Goal: Task Accomplishment & Management: Complete application form

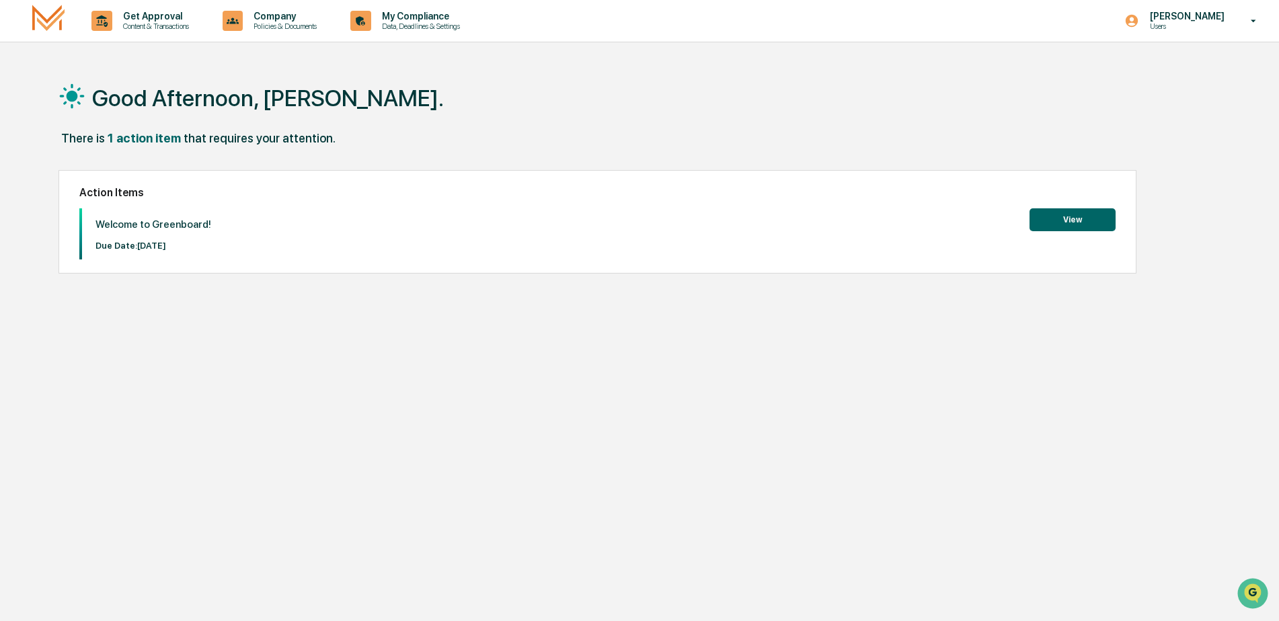
click at [1073, 215] on button "View" at bounding box center [1073, 219] width 86 height 23
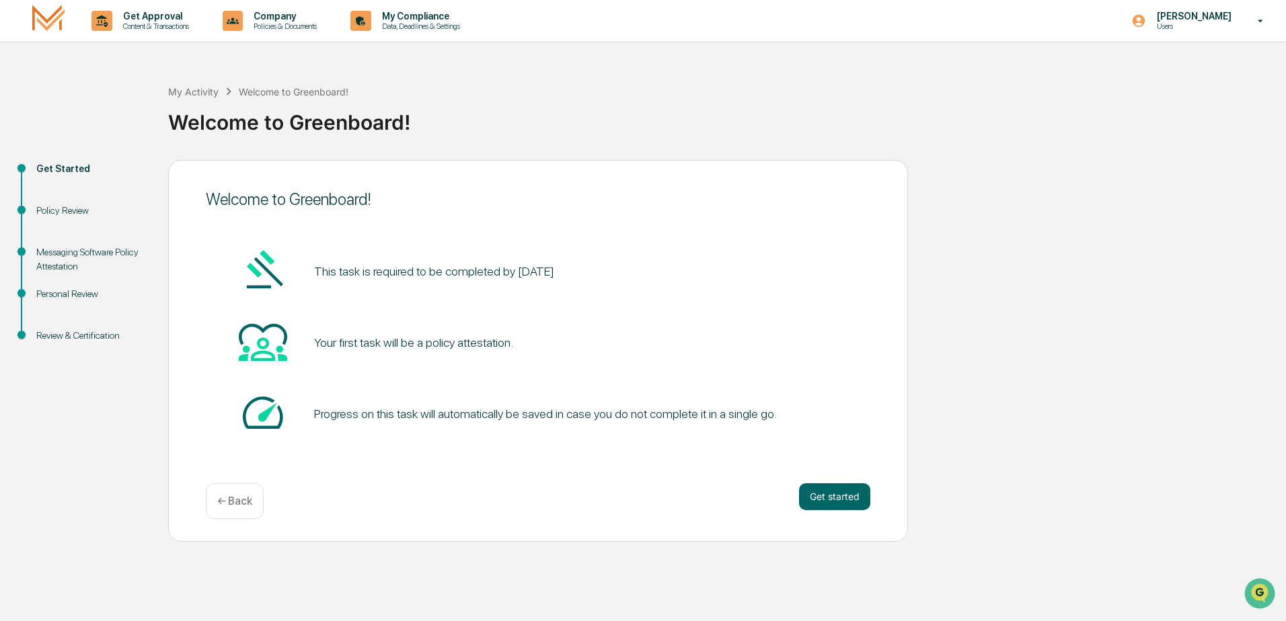
click at [834, 500] on button "Get started" at bounding box center [834, 496] width 71 height 27
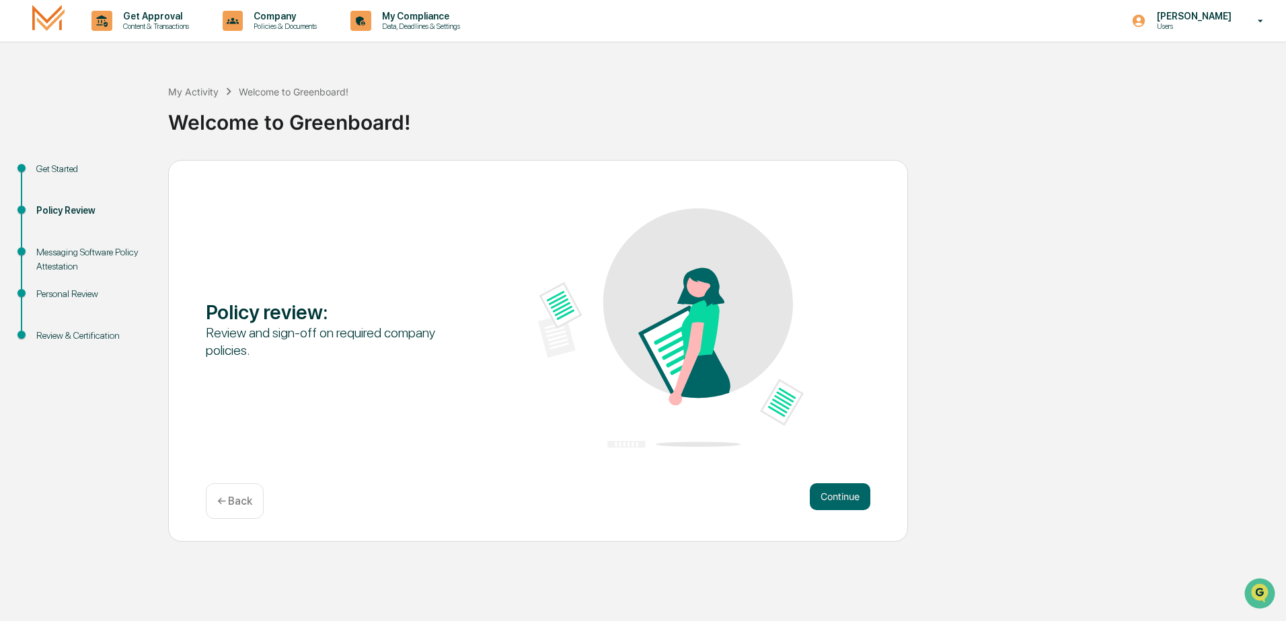
click at [841, 492] on button "Continue" at bounding box center [840, 496] width 61 height 27
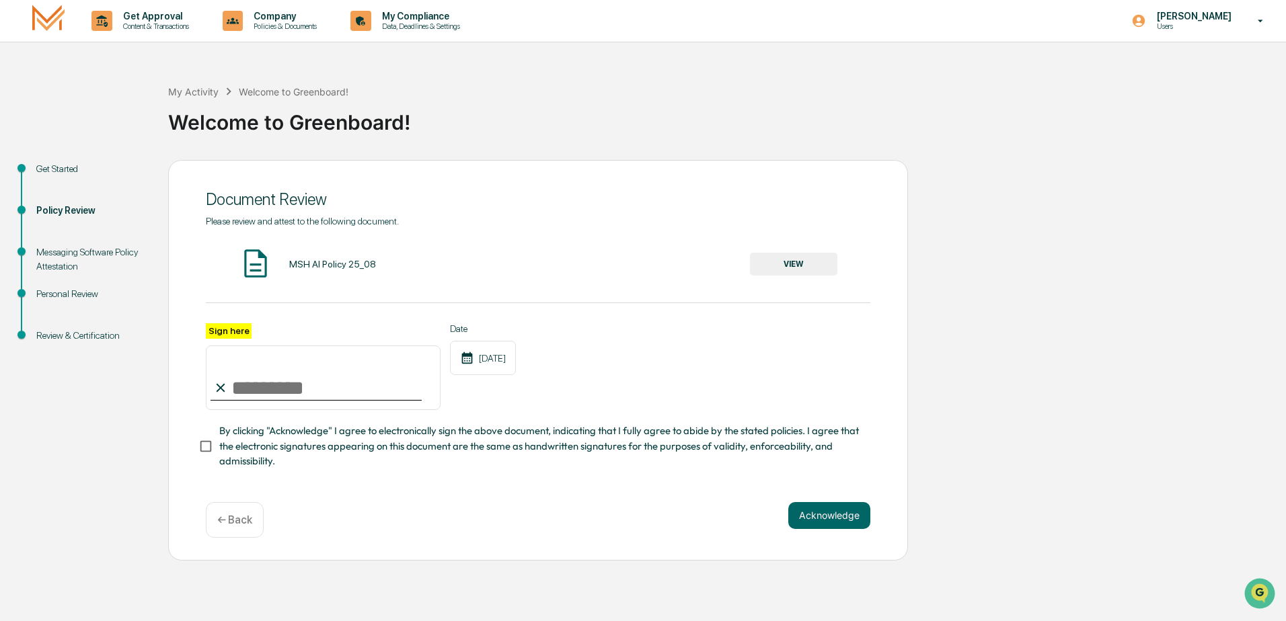
click at [278, 389] on input "Sign here" at bounding box center [323, 378] width 235 height 65
type input "**********"
click at [798, 261] on button "VIEW" at bounding box center [793, 264] width 87 height 23
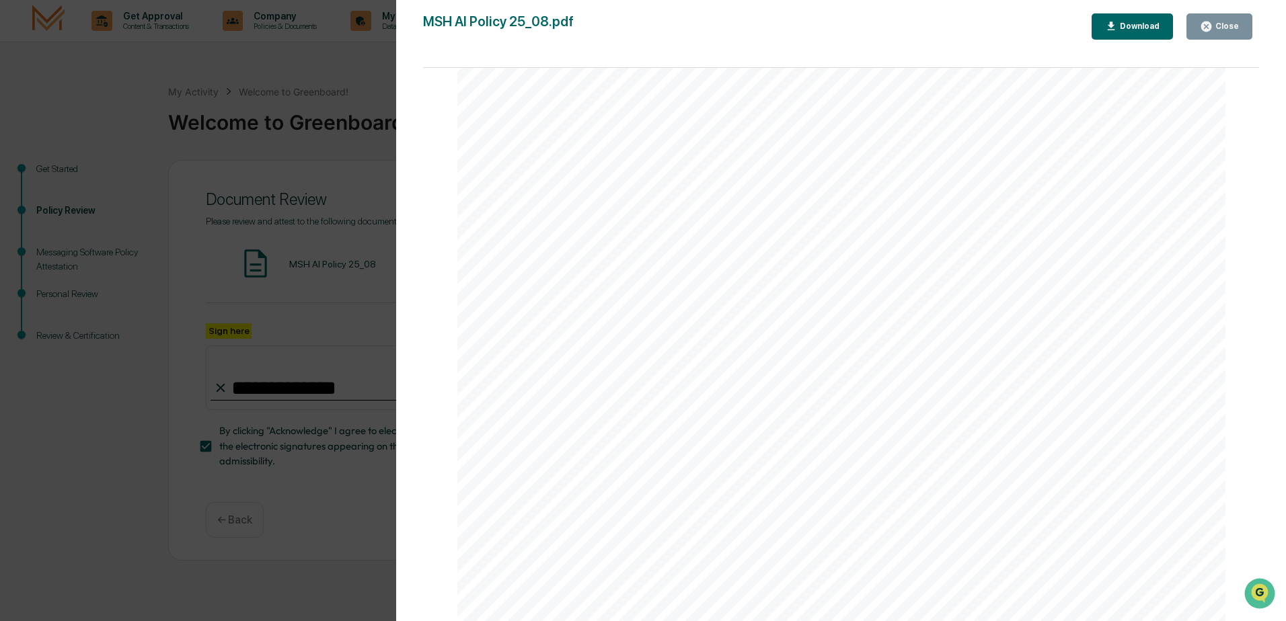
scroll to position [1143, 0]
click at [1143, 25] on div "Download" at bounding box center [1138, 26] width 42 height 9
click at [596, 480] on div "AI Policy Generative Artificial Intelligence [PERSON_NAME] & Co., Member FINRA/…" at bounding box center [841, 124] width 769 height 995
click at [1241, 29] on button "Close" at bounding box center [1219, 26] width 66 height 26
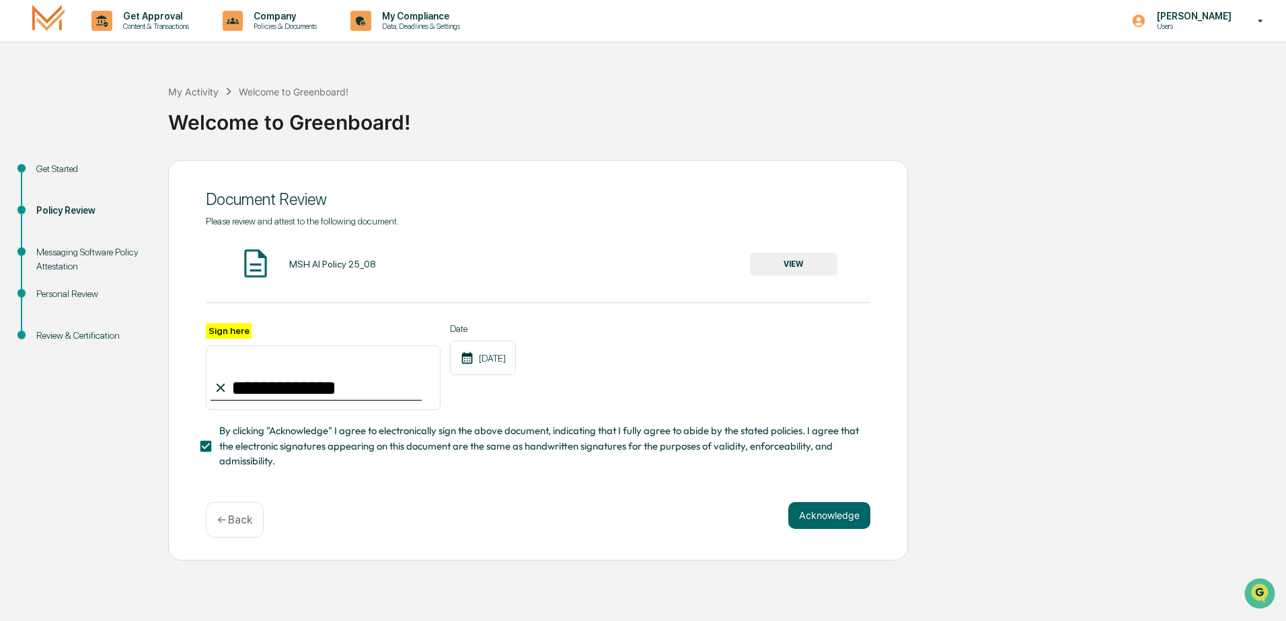
click at [847, 528] on button "Acknowledge" at bounding box center [829, 515] width 82 height 27
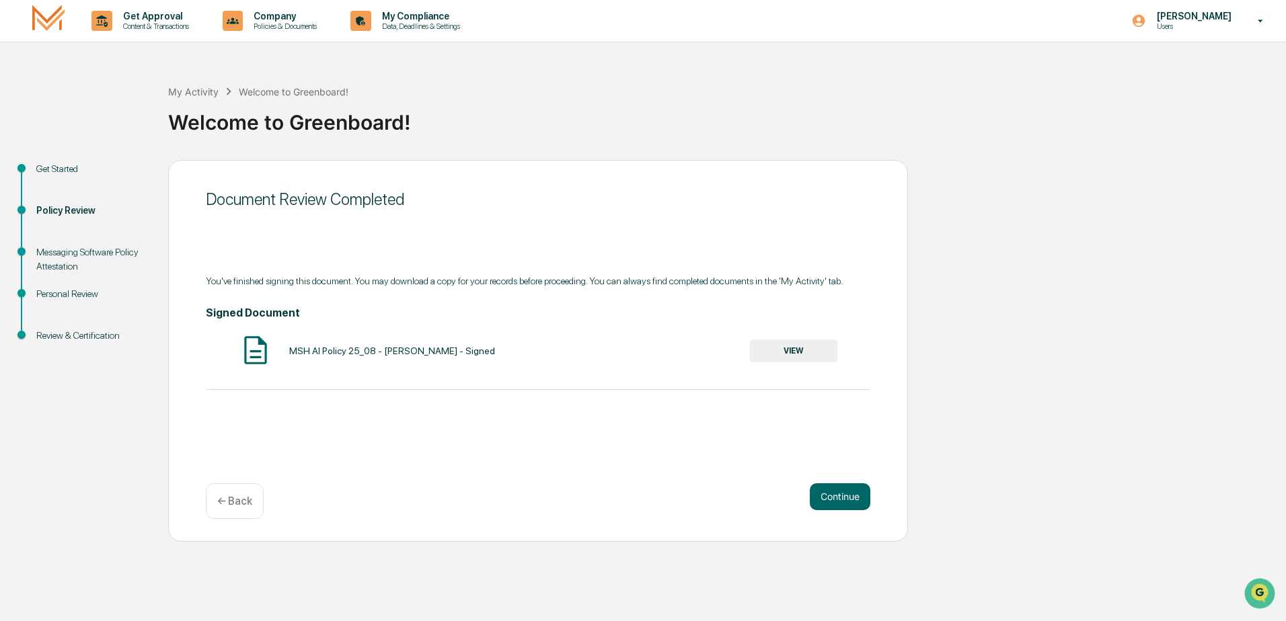
click at [838, 496] on button "Continue" at bounding box center [840, 496] width 61 height 27
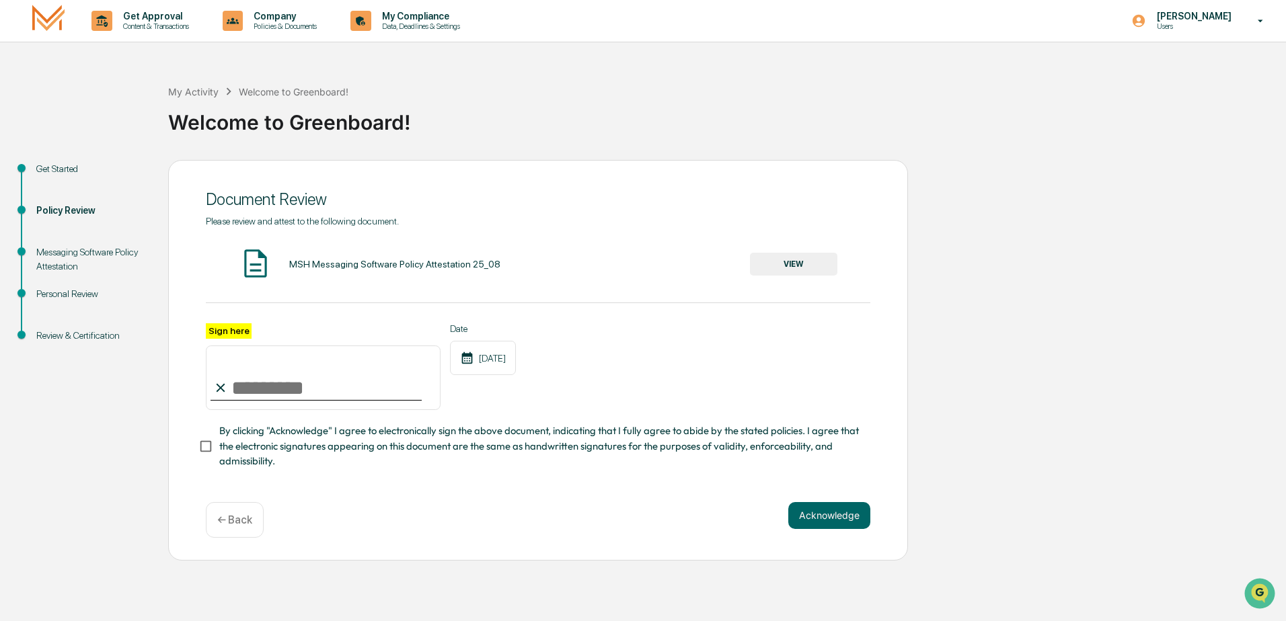
click at [777, 268] on button "VIEW" at bounding box center [793, 264] width 87 height 23
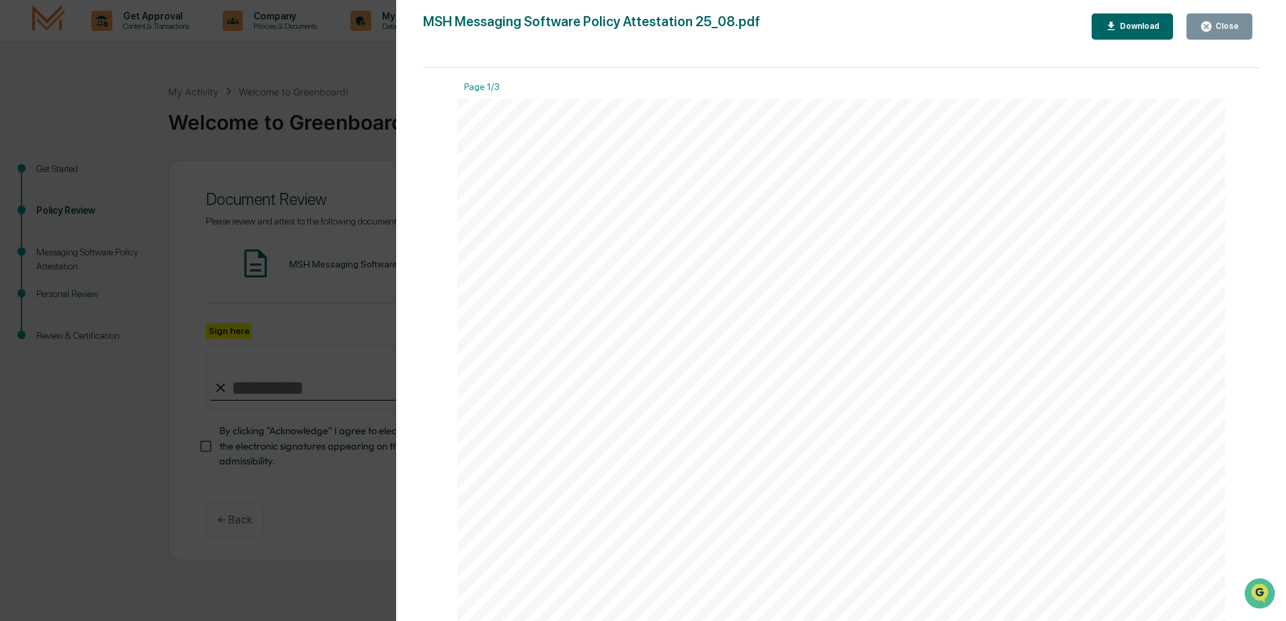
click at [1150, 24] on div "Download" at bounding box center [1138, 26] width 42 height 9
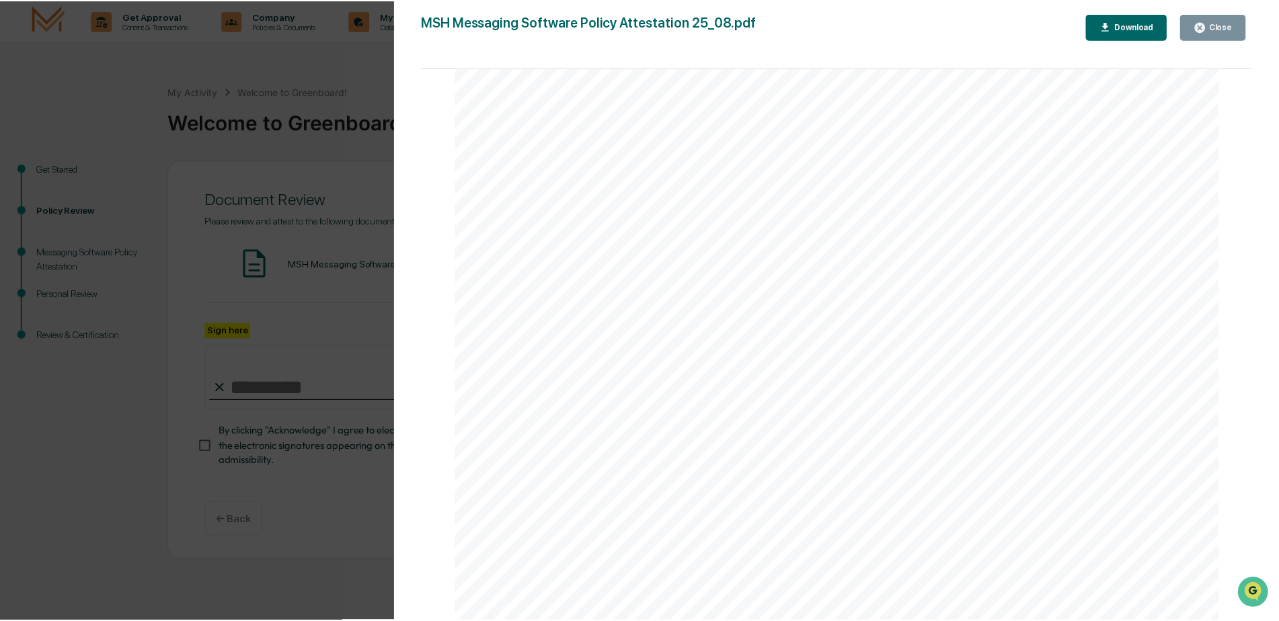
scroll to position [0, 0]
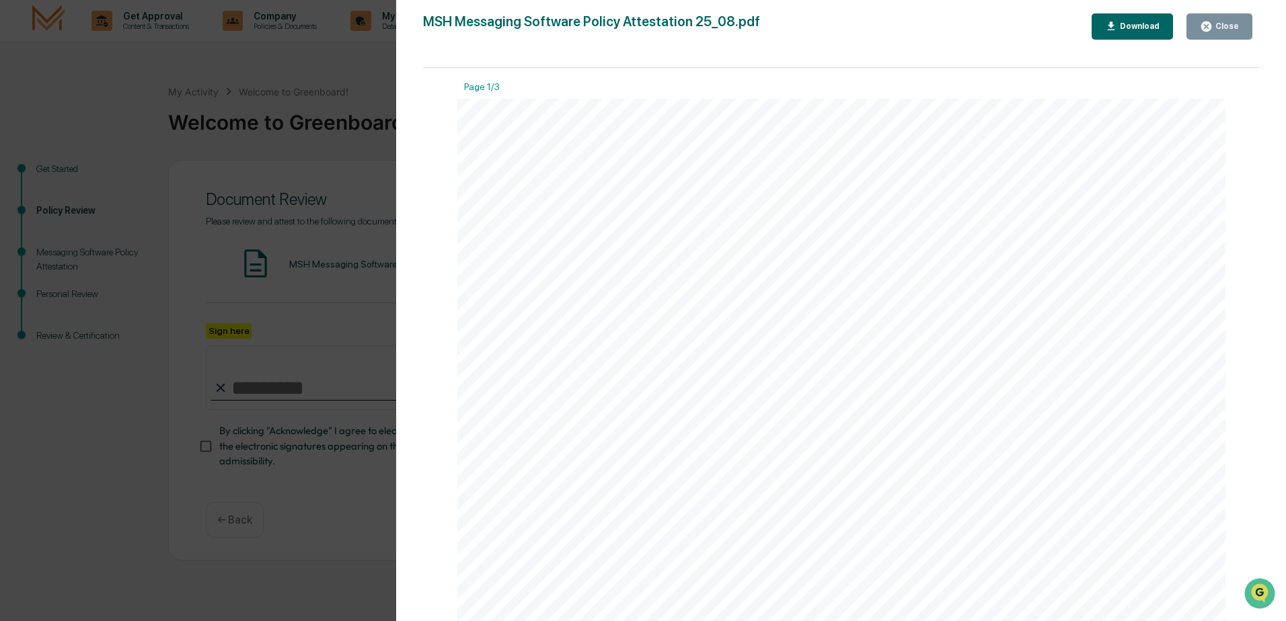
click at [1229, 30] on div "Close" at bounding box center [1225, 26] width 26 height 9
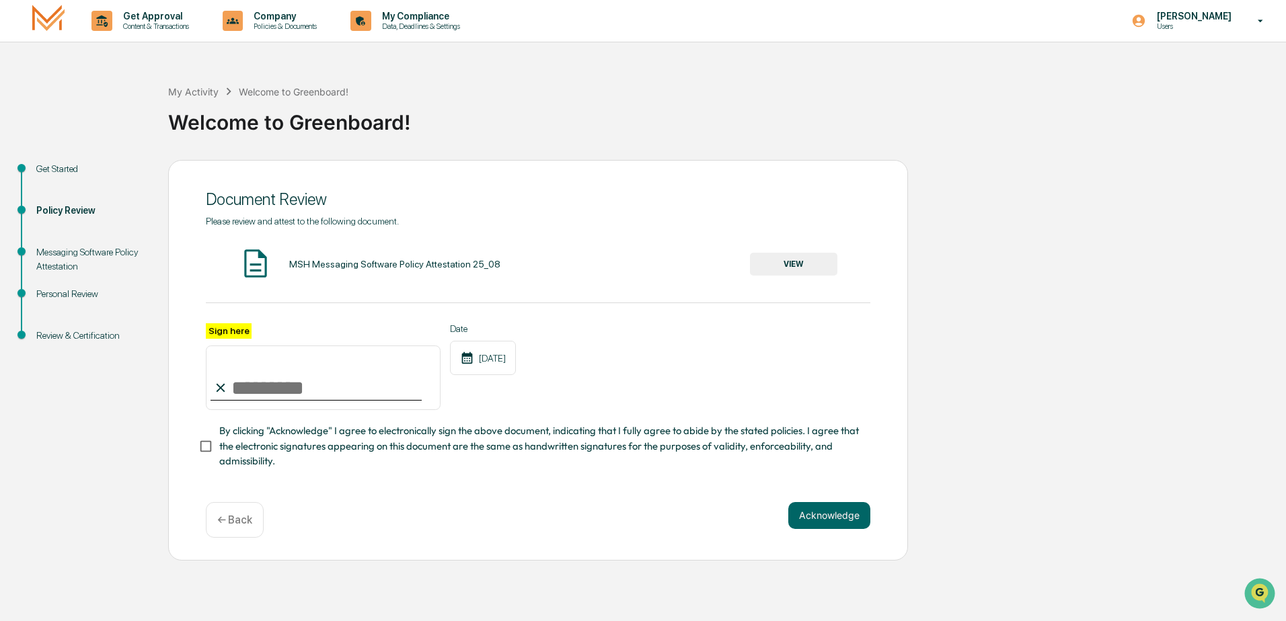
click at [345, 397] on input "Sign here" at bounding box center [323, 378] width 235 height 65
type input "**********"
click at [835, 514] on button "Acknowledge" at bounding box center [829, 515] width 82 height 27
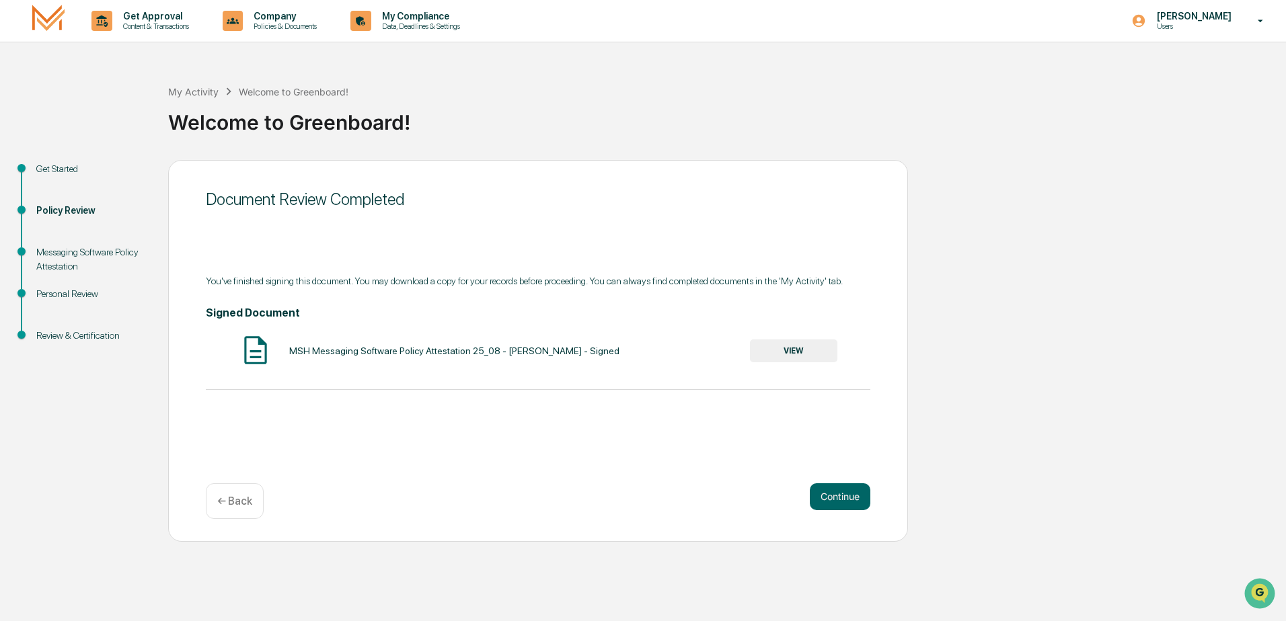
click at [842, 498] on button "Continue" at bounding box center [840, 496] width 61 height 27
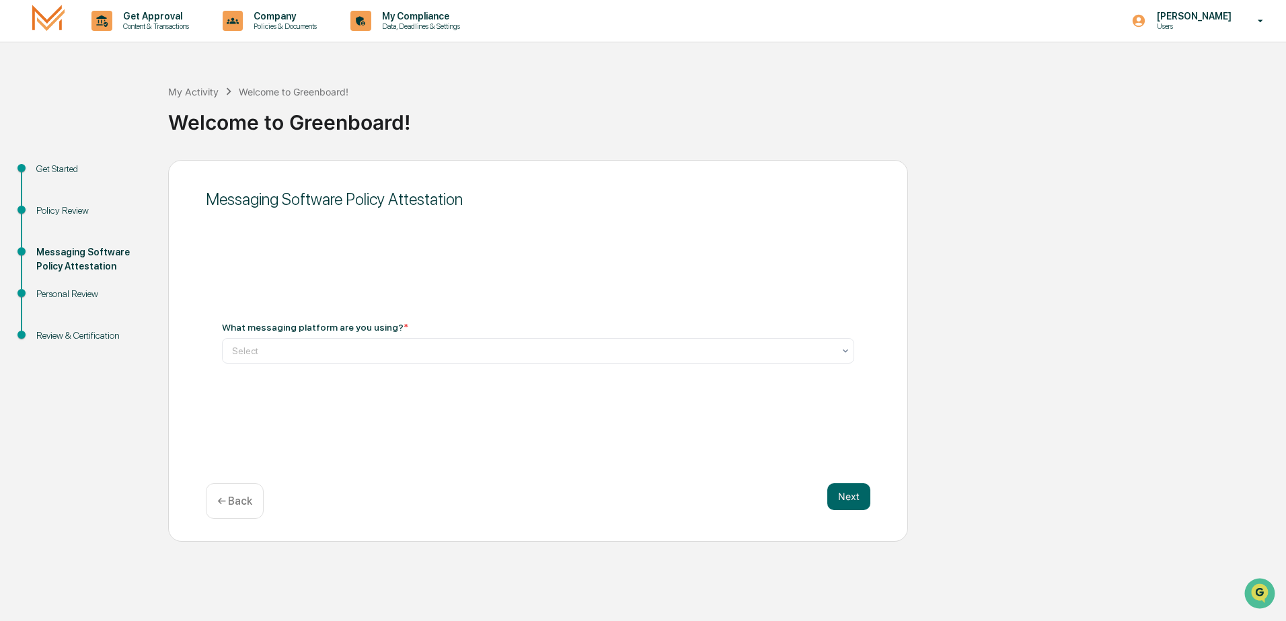
click at [262, 346] on div at bounding box center [532, 350] width 601 height 13
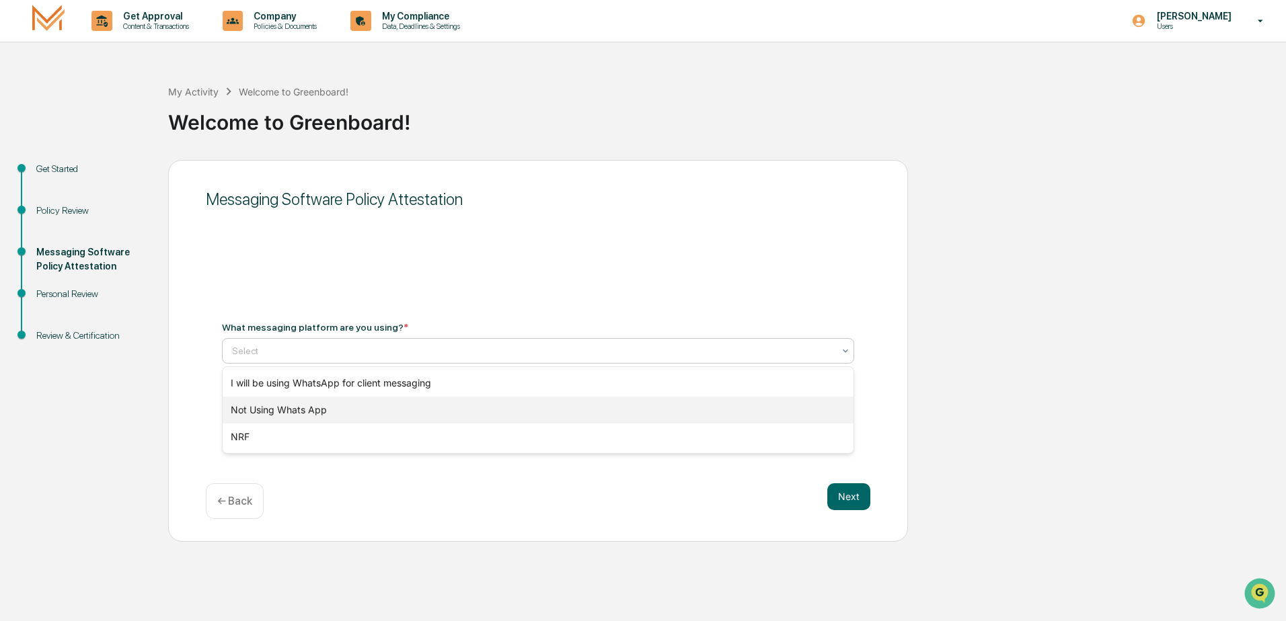
click at [256, 412] on div "Not Using Whats App" at bounding box center [538, 410] width 631 height 27
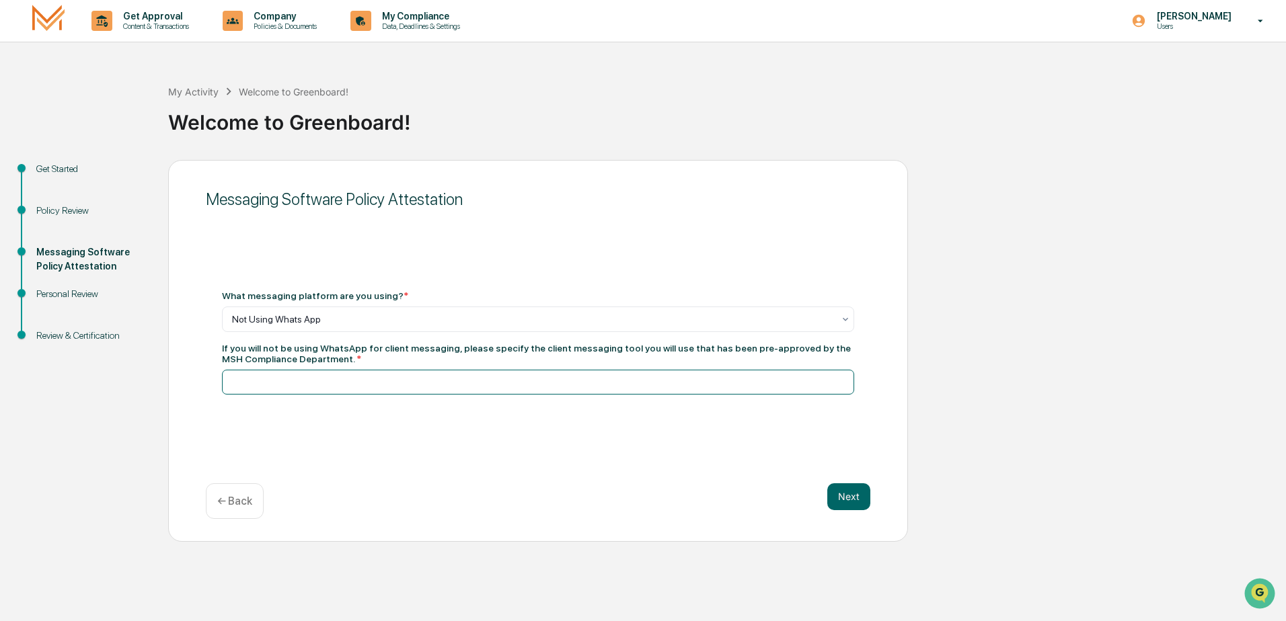
click at [300, 383] on input at bounding box center [538, 382] width 632 height 25
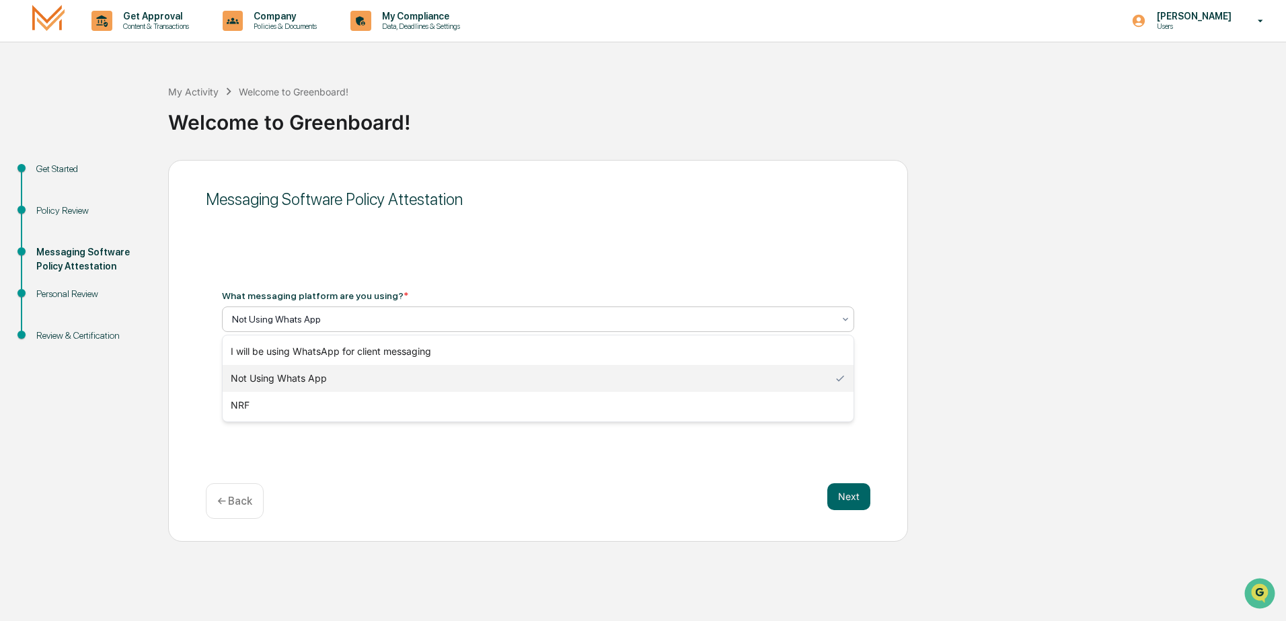
click at [843, 319] on icon at bounding box center [845, 319] width 11 height 11
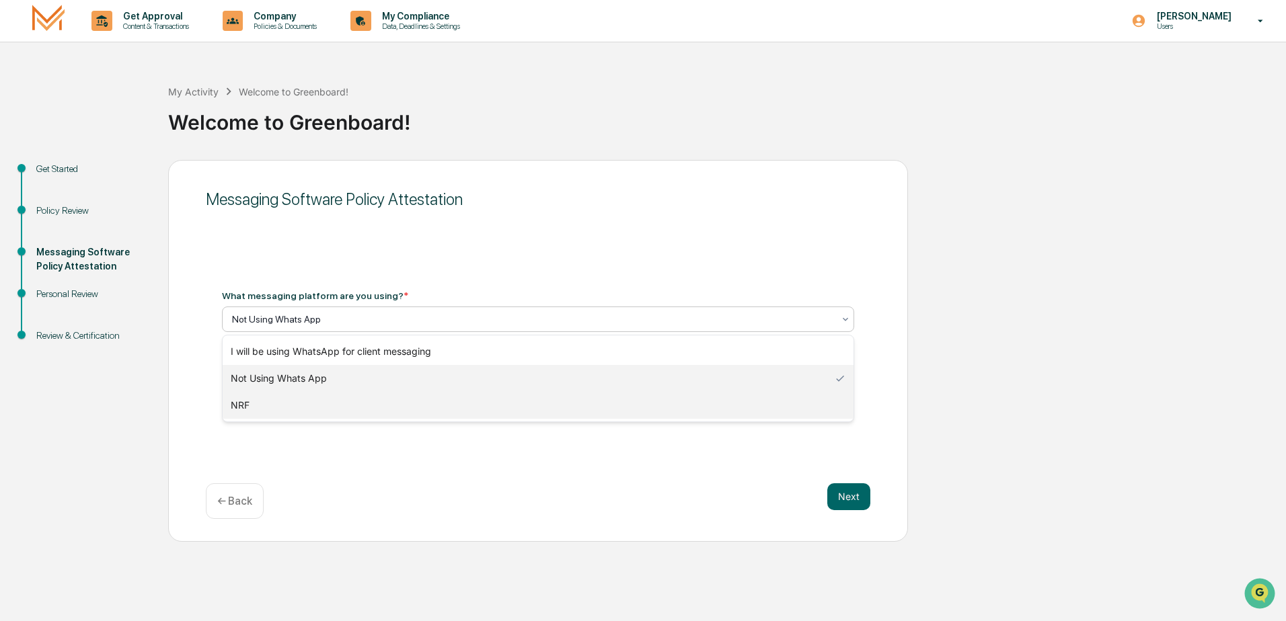
click at [273, 410] on div "NRF" at bounding box center [538, 405] width 631 height 27
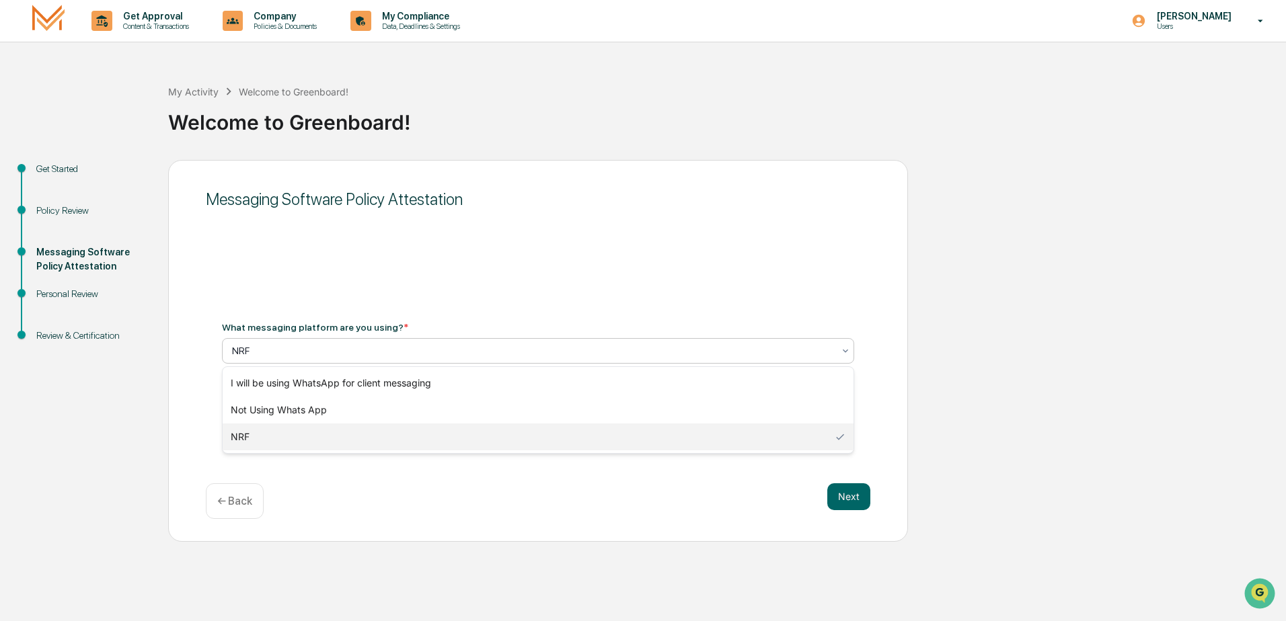
click at [299, 352] on div at bounding box center [532, 350] width 601 height 13
click at [302, 412] on div "Not Using Whats App" at bounding box center [538, 410] width 631 height 27
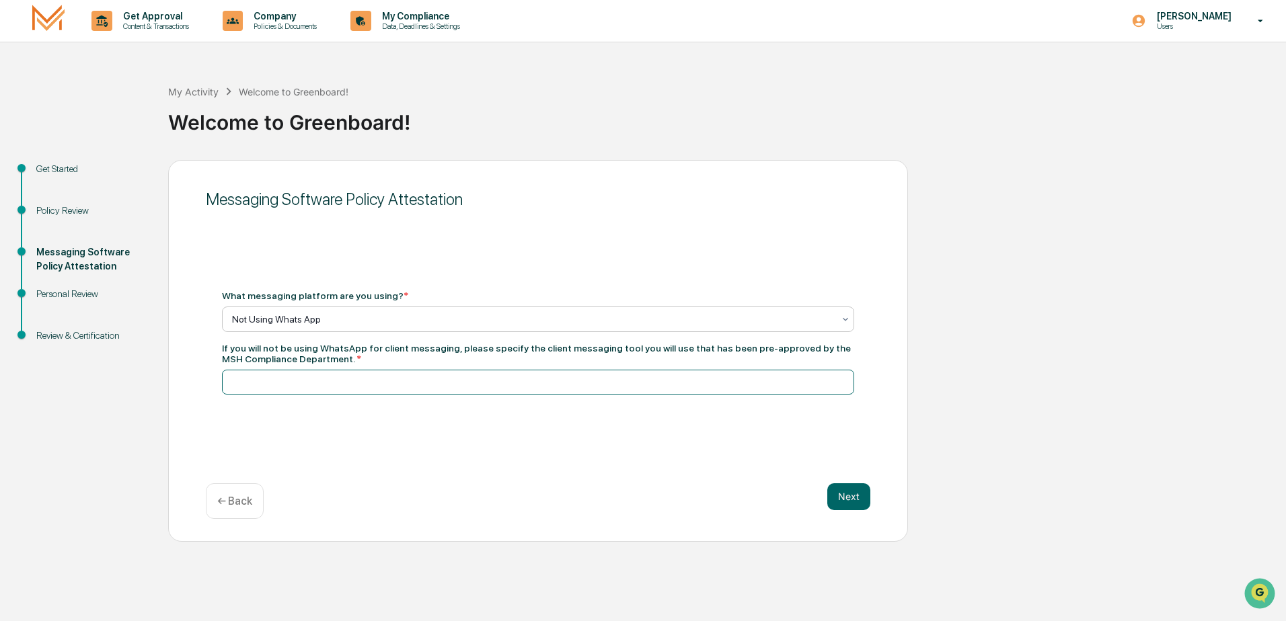
click at [380, 378] on input at bounding box center [538, 382] width 632 height 25
click at [302, 383] on input at bounding box center [538, 382] width 632 height 25
type input "**********"
click at [845, 505] on button "Next" at bounding box center [848, 496] width 43 height 27
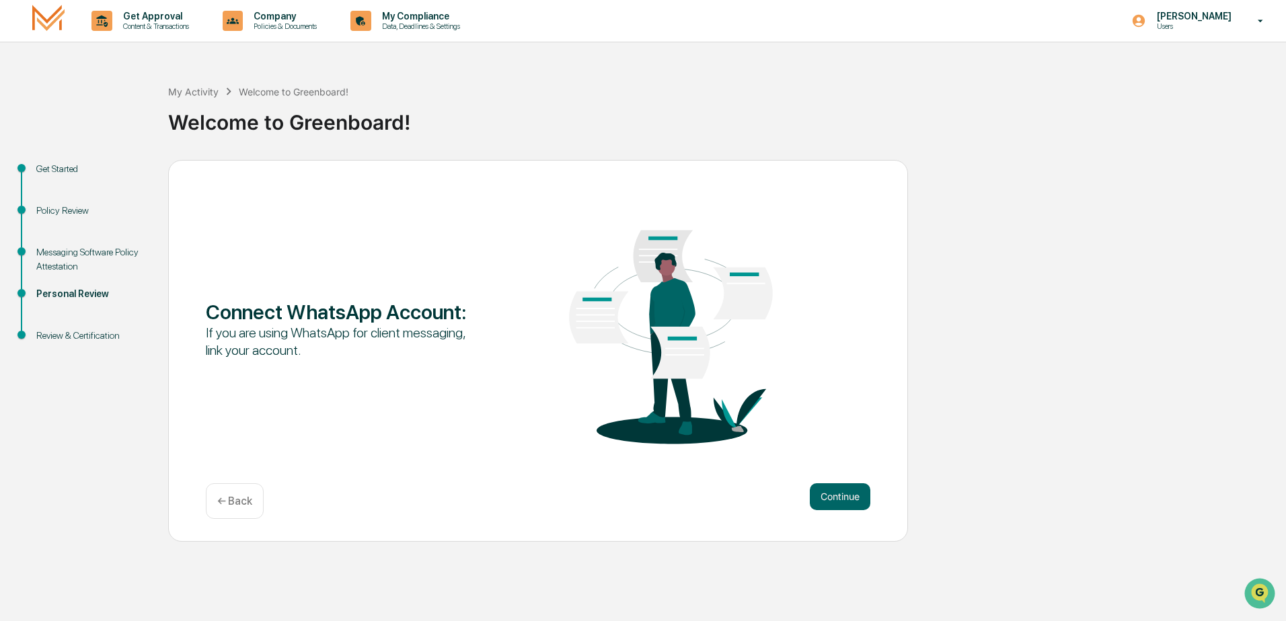
click at [850, 498] on button "Continue" at bounding box center [840, 496] width 61 height 27
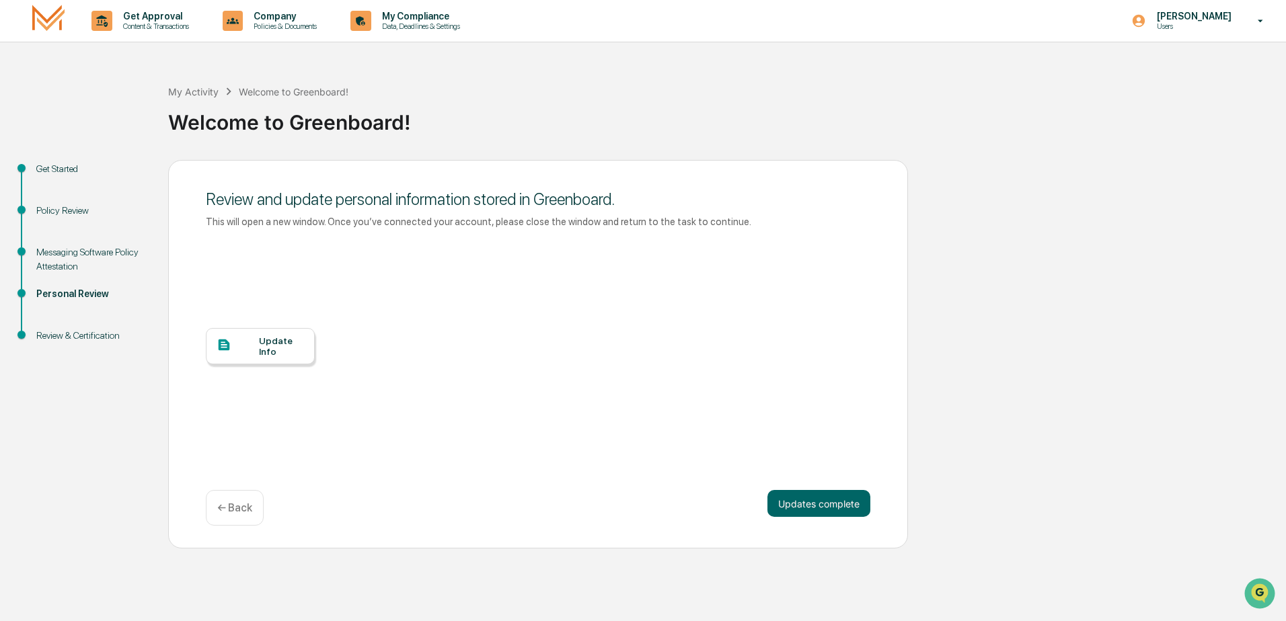
click at [820, 500] on button "Updates complete" at bounding box center [818, 503] width 103 height 27
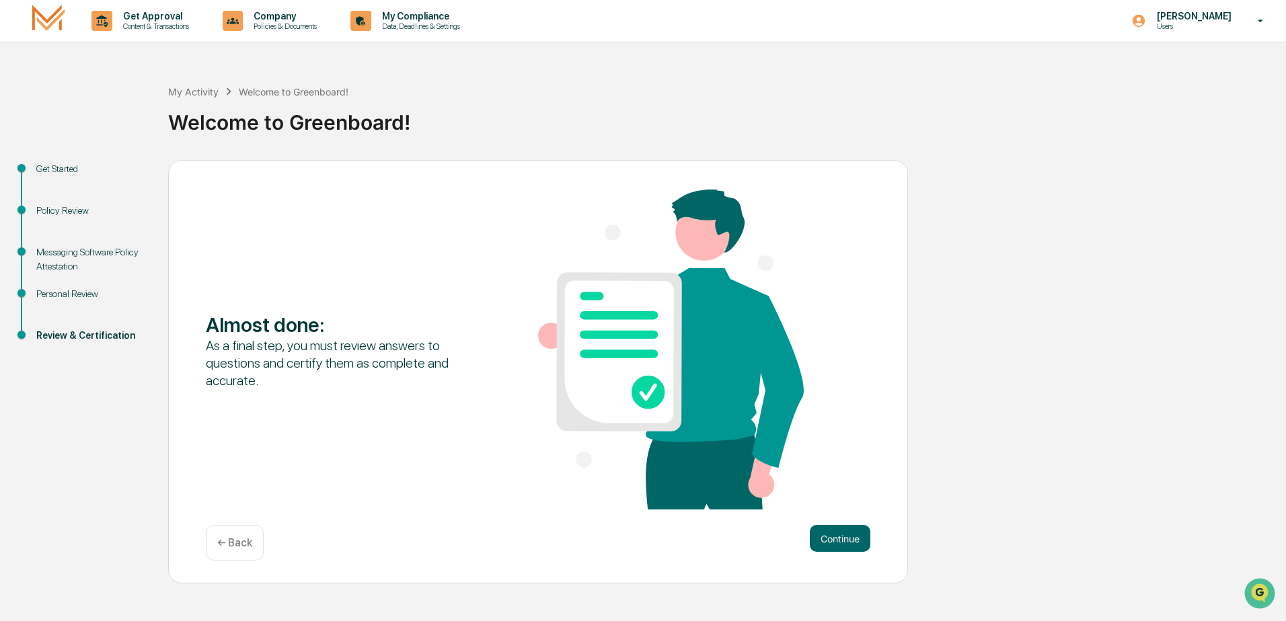
click at [842, 537] on button "Continue" at bounding box center [840, 538] width 61 height 27
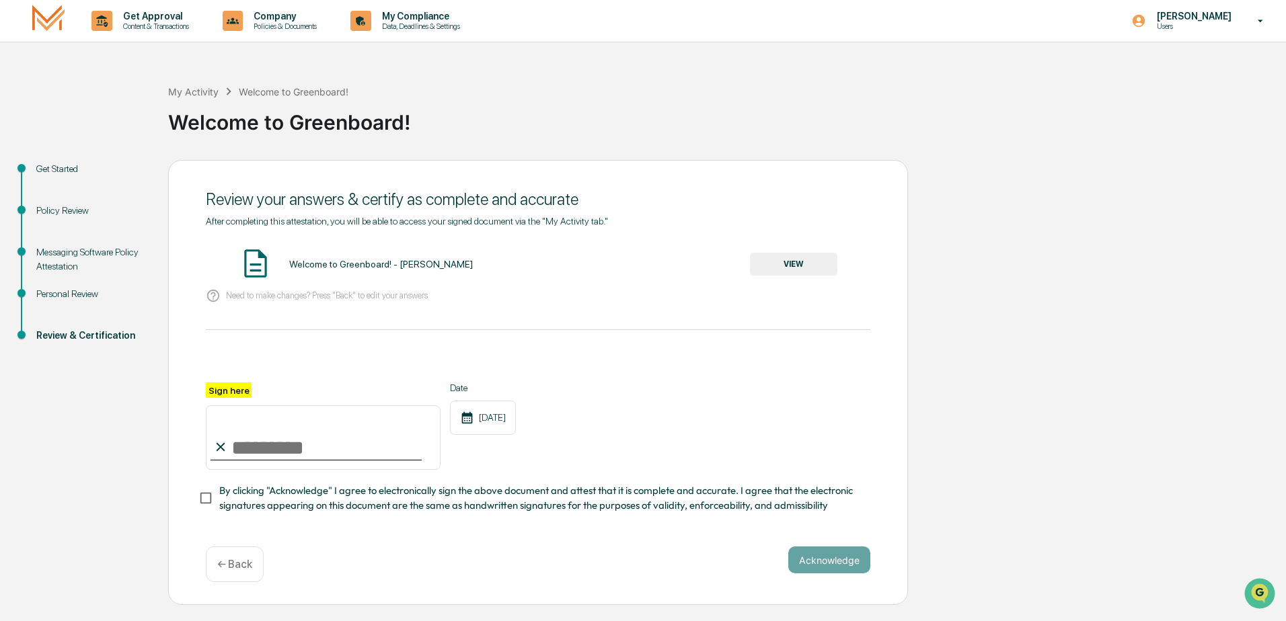
click at [323, 457] on input "Sign here" at bounding box center [323, 437] width 235 height 65
type input "**********"
click at [810, 557] on button "Acknowledge" at bounding box center [829, 560] width 82 height 27
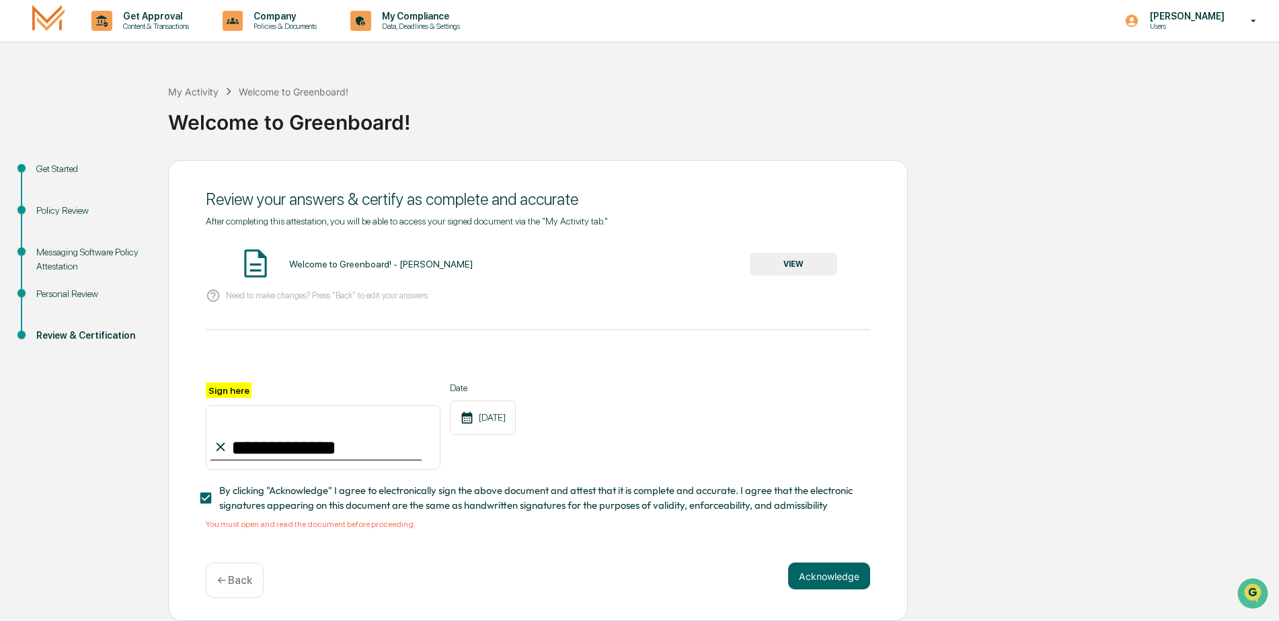
click at [794, 254] on button "VIEW" at bounding box center [793, 264] width 87 height 23
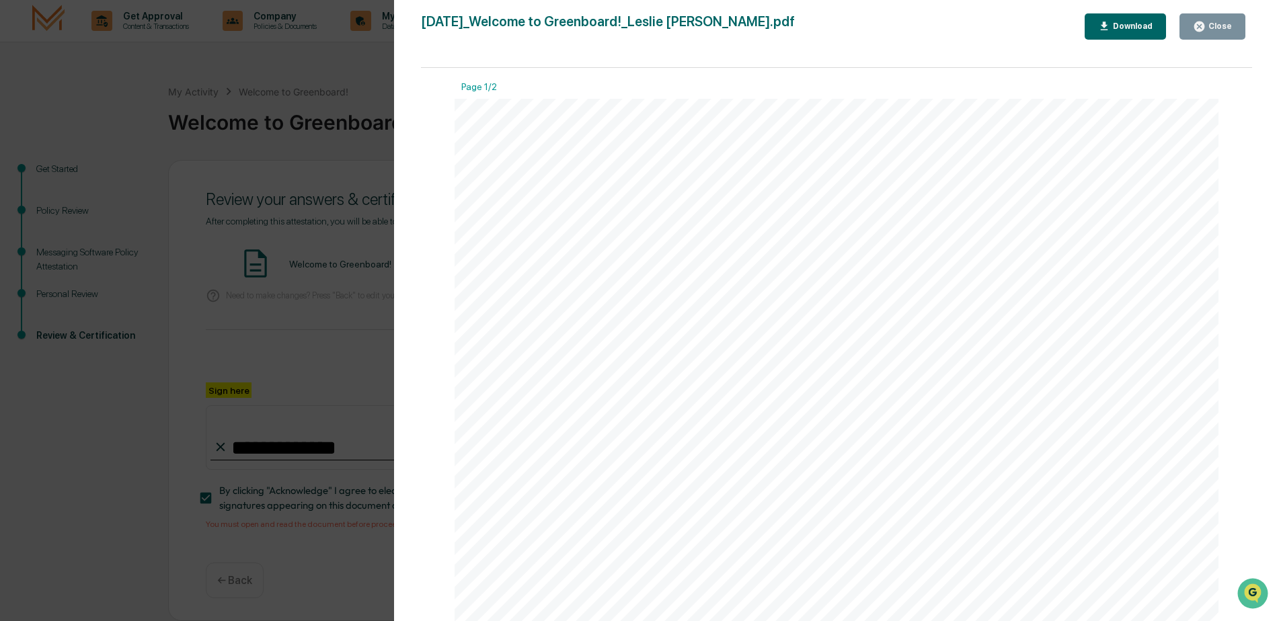
click at [1208, 30] on div "Close" at bounding box center [1219, 26] width 26 height 9
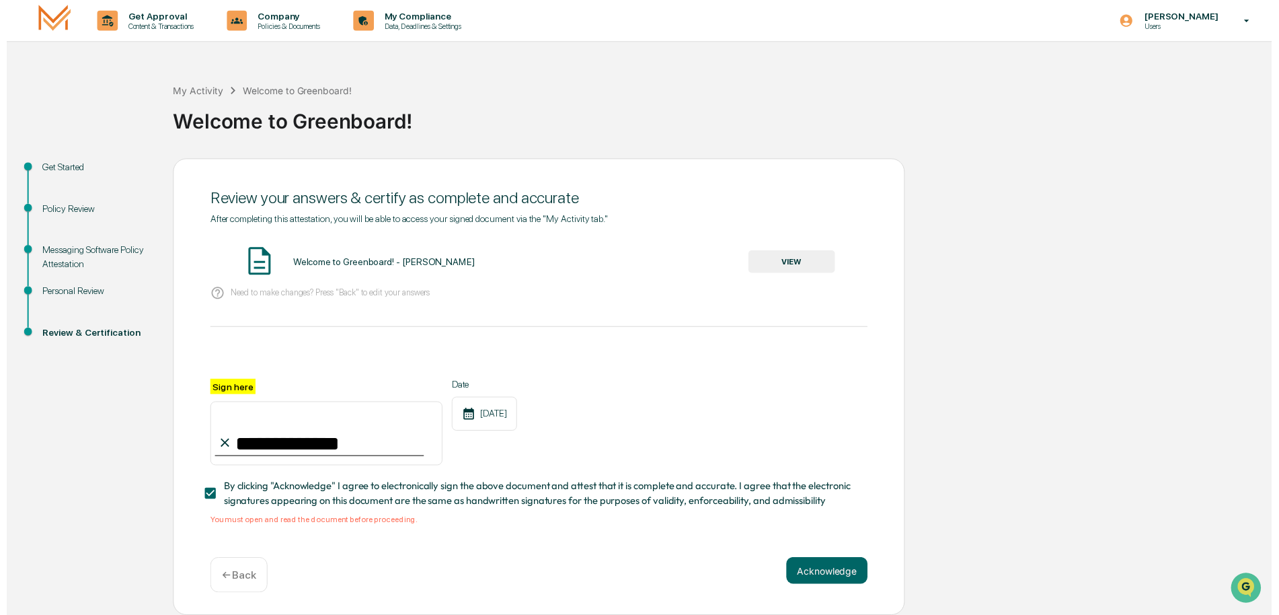
scroll to position [4, 0]
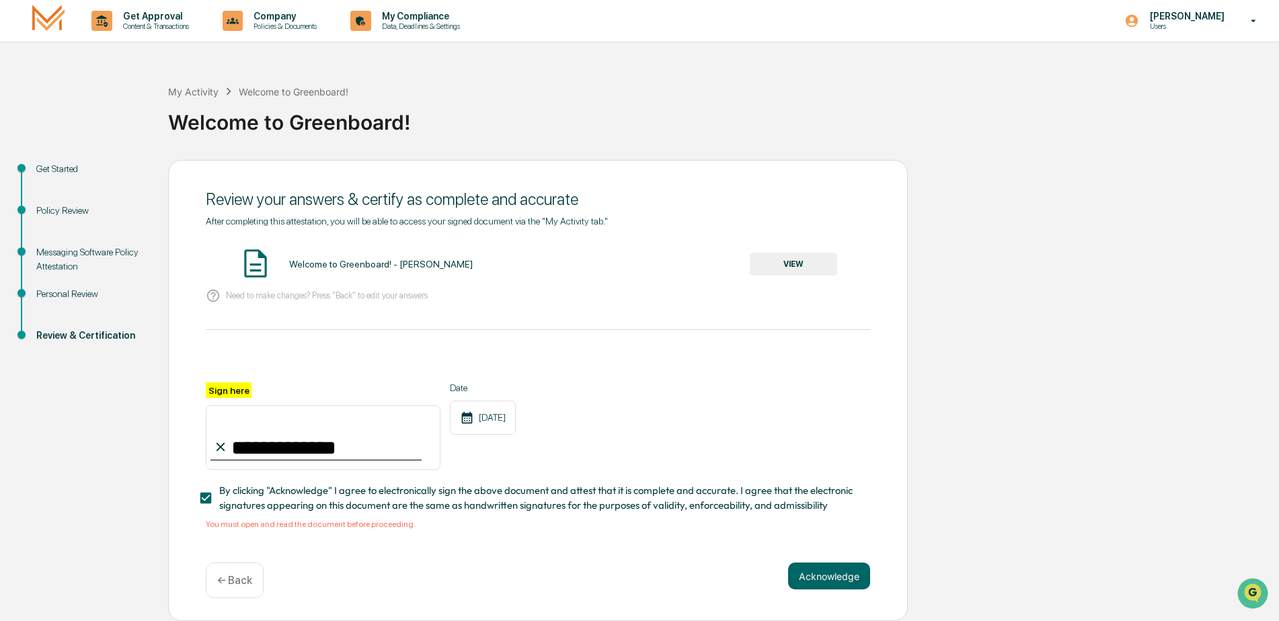
click at [817, 574] on button "Acknowledge" at bounding box center [829, 576] width 82 height 27
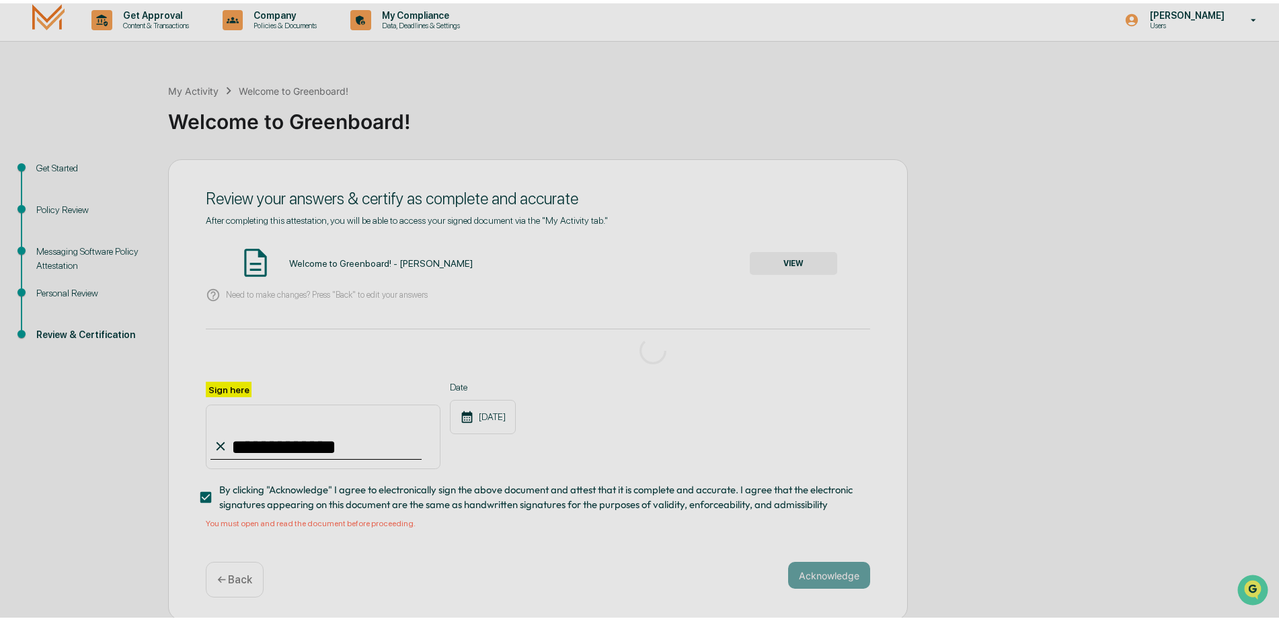
scroll to position [0, 0]
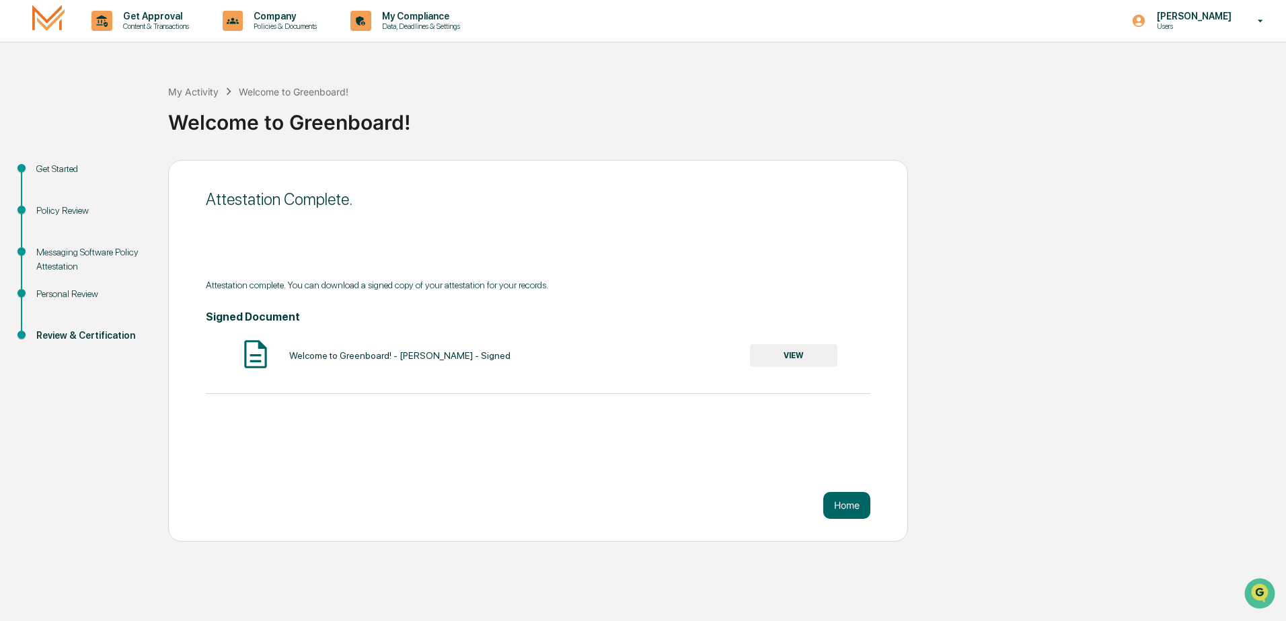
click at [839, 499] on button "Home" at bounding box center [846, 505] width 47 height 27
